Goal: Find contact information: Find contact information

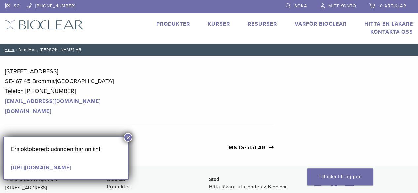
click at [126, 133] on nav "Inläggsnavigering Föregående inlägg: Styledental Lab Nästa inlägg: MS Dental AG" at bounding box center [139, 148] width 269 height 36
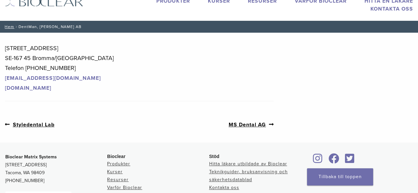
scroll to position [21, 0]
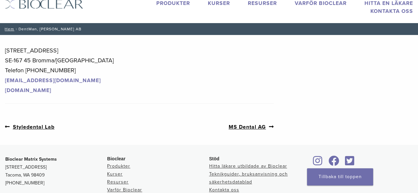
click at [39, 91] on font "[DOMAIN_NAME]" at bounding box center [28, 90] width 46 height 7
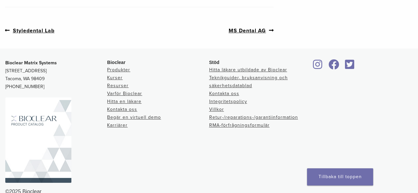
scroll to position [120, 0]
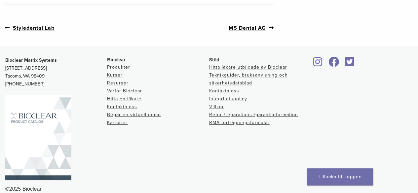
click at [120, 69] on font "Produkter" at bounding box center [118, 67] width 23 height 6
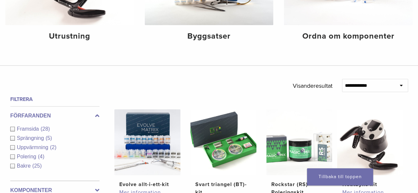
scroll to position [102, 0]
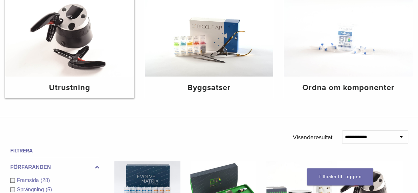
click at [98, 55] on img at bounding box center [69, 34] width 129 height 86
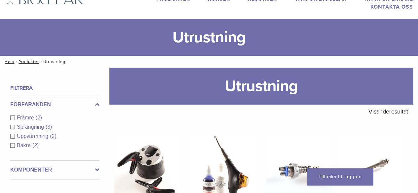
scroll to position [15, 0]
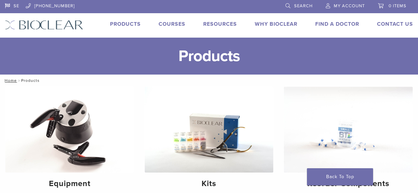
scroll to position [96, 0]
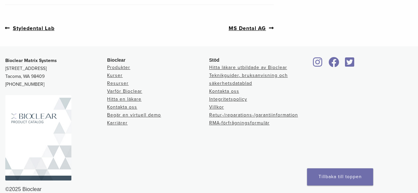
scroll to position [124, 0]
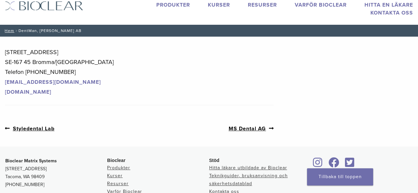
scroll to position [18, 0]
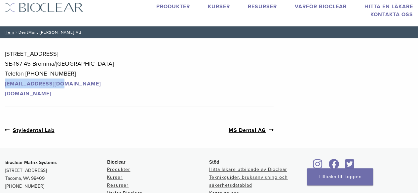
drag, startPoint x: 69, startPoint y: 85, endPoint x: 7, endPoint y: 84, distance: 62.5
click at [7, 84] on p "Tranebergsvägen 21 SE-167 45 Bromma/Stockholm Telefon +46-8 25 10 75 dentman@de…" at bounding box center [139, 74] width 269 height 50
click at [49, 92] on font "[DOMAIN_NAME]" at bounding box center [28, 94] width 46 height 7
click at [81, 85] on p "Tranebergsvägen 21 SE-167 45 Bromma/Stockholm Telefon +46-8 25 10 75 dentman@de…" at bounding box center [139, 74] width 269 height 50
click at [71, 95] on p "Tranebergsvägen 21 SE-167 45 Bromma/Stockholm Telefon +46-8 25 10 75 dentman@de…" at bounding box center [139, 74] width 269 height 50
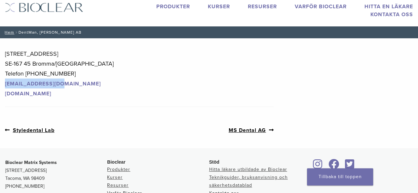
drag, startPoint x: 72, startPoint y: 81, endPoint x: 5, endPoint y: 82, distance: 67.1
click at [5, 82] on p "Tranebergsvägen 21 SE-167 45 Bromma/Stockholm Telefon +46-8 25 10 75 dentman@de…" at bounding box center [139, 74] width 269 height 50
click at [19, 83] on font "[EMAIL_ADDRESS][DOMAIN_NAME]" at bounding box center [53, 84] width 96 height 7
click at [87, 96] on p "Tranebergsvägen 21 SE-167 45 Bromma/Stockholm Telefon +46-8 25 10 75 dentman@de…" at bounding box center [139, 74] width 269 height 50
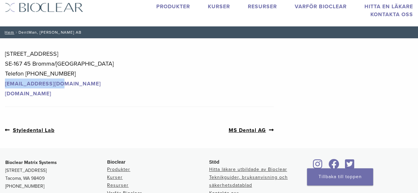
drag, startPoint x: 76, startPoint y: 83, endPoint x: 4, endPoint y: 87, distance: 72.1
click at [4, 87] on div "Sektionsbyggaren är inte aktiverad för inlägget $post_id Tranebergsvägen 21 SE-…" at bounding box center [139, 93] width 279 height 110
copy font "[EMAIL_ADDRESS][DOMAIN_NAME]"
